Goal: Go to known website: Access a specific website the user already knows

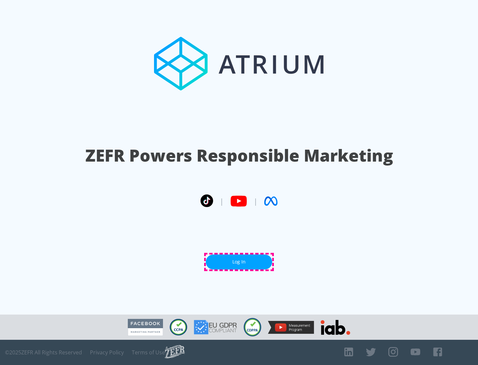
click at [239, 262] on link "Log In" at bounding box center [239, 261] width 66 height 15
